Goal: Information Seeking & Learning: Learn about a topic

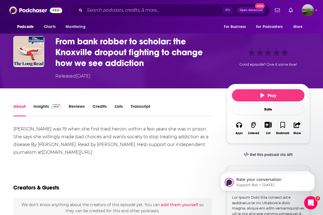
scroll to position [32, 0]
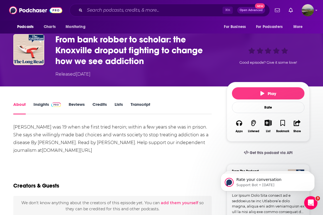
click at [20, 105] on link "About" at bounding box center [19, 108] width 12 height 13
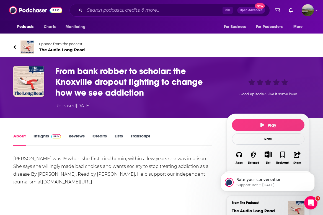
click at [66, 80] on h1 "From bank robber to scholar: the Knoxville dropout fighting to change how we se…" at bounding box center [136, 82] width 162 height 32
click at [44, 51] on span "The Audio Long Read" at bounding box center [62, 49] width 46 height 5
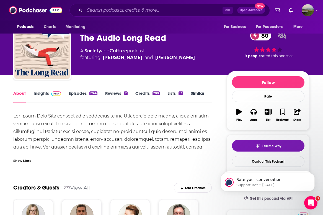
scroll to position [15, 0]
click at [77, 94] on link "Episodes 1744" at bounding box center [83, 96] width 29 height 13
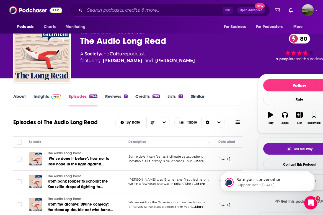
scroll to position [30, 0]
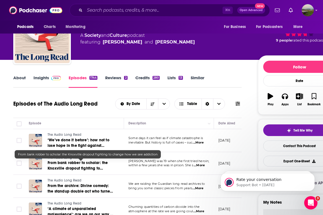
click at [94, 164] on span "From bank robber to scholar: the Knoxville dropout fighting to change how we se…" at bounding box center [78, 168] width 60 height 16
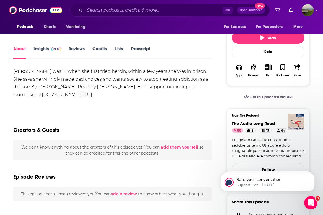
scroll to position [88, 0]
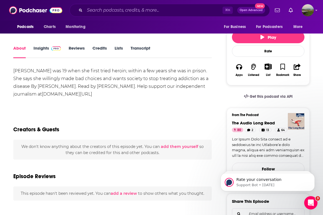
click at [79, 97] on div "[PERSON_NAME] was 19 when she first tried heroin; within a few years she was in…" at bounding box center [112, 82] width 198 height 31
click at [79, 94] on link "[DOMAIN_NAME][URL]" at bounding box center [67, 93] width 50 height 5
